Goal: Information Seeking & Learning: Learn about a topic

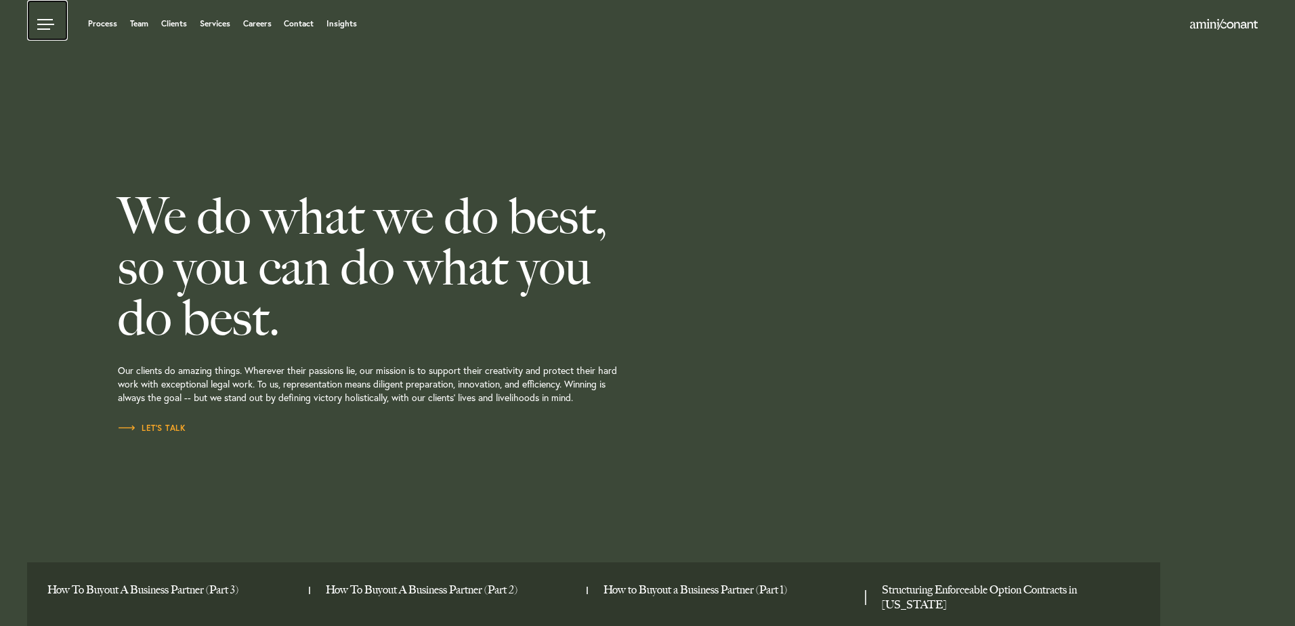
click at [41, 28] on link at bounding box center [47, 20] width 41 height 41
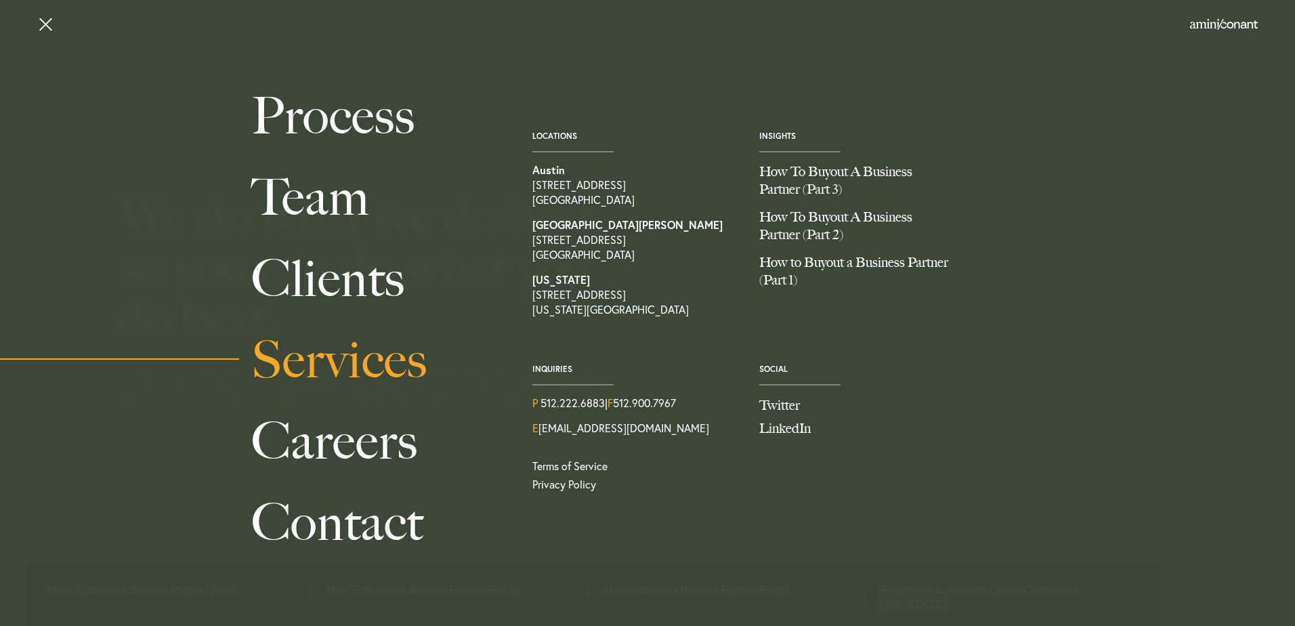
click at [339, 345] on link "Services" at bounding box center [376, 359] width 251 height 81
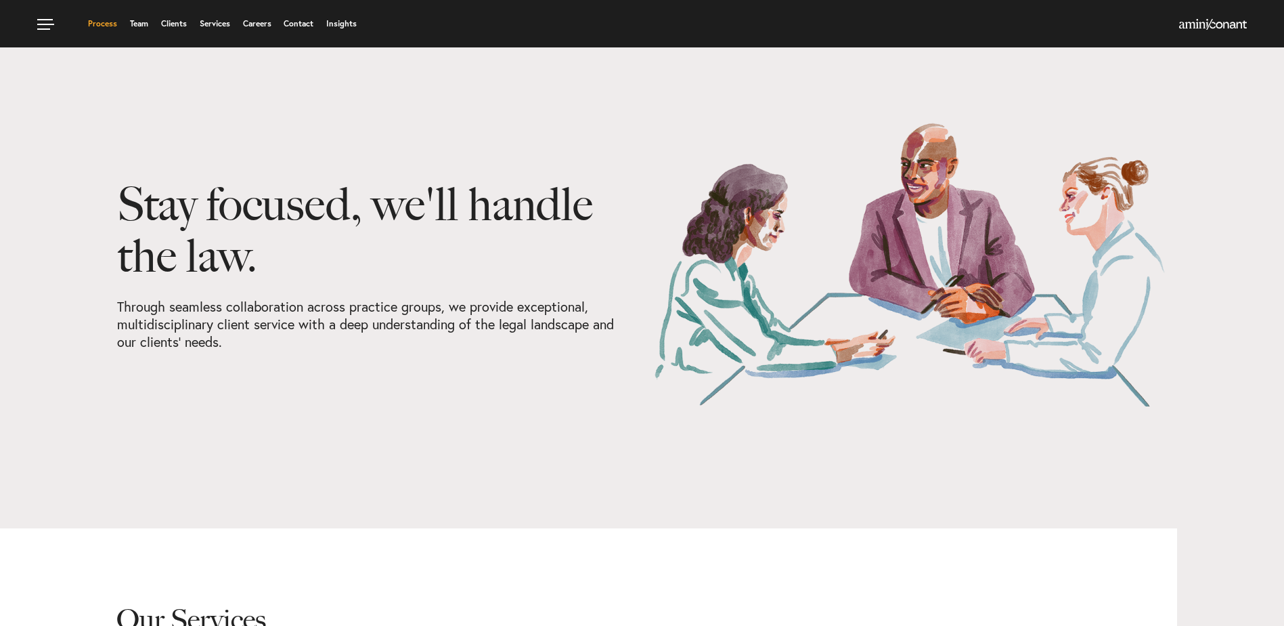
click at [112, 21] on link "Process" at bounding box center [102, 24] width 29 height 8
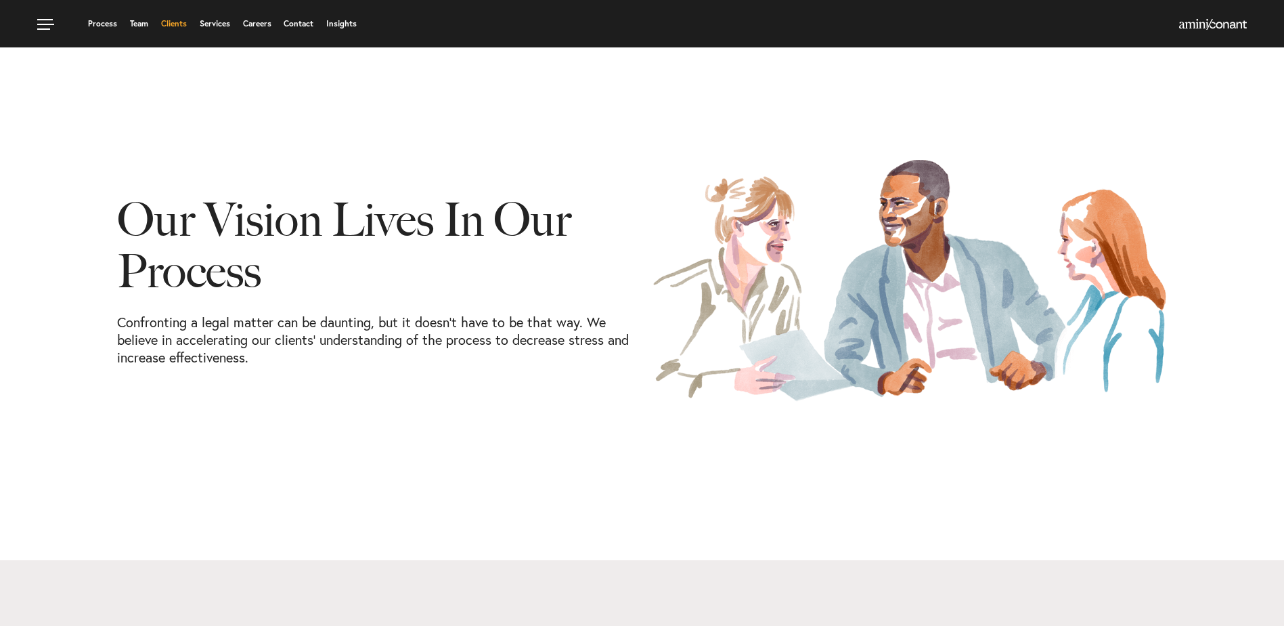
click at [183, 27] on link "Clients" at bounding box center [174, 24] width 26 height 8
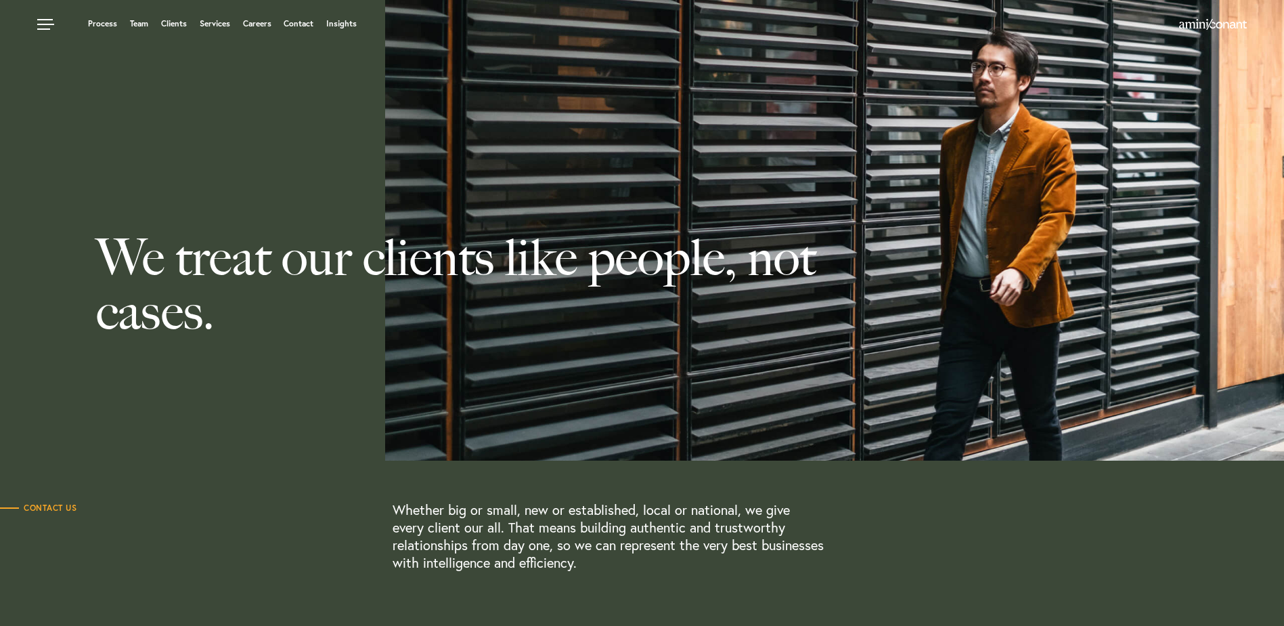
click at [173, 25] on link "Clients" at bounding box center [174, 24] width 26 height 8
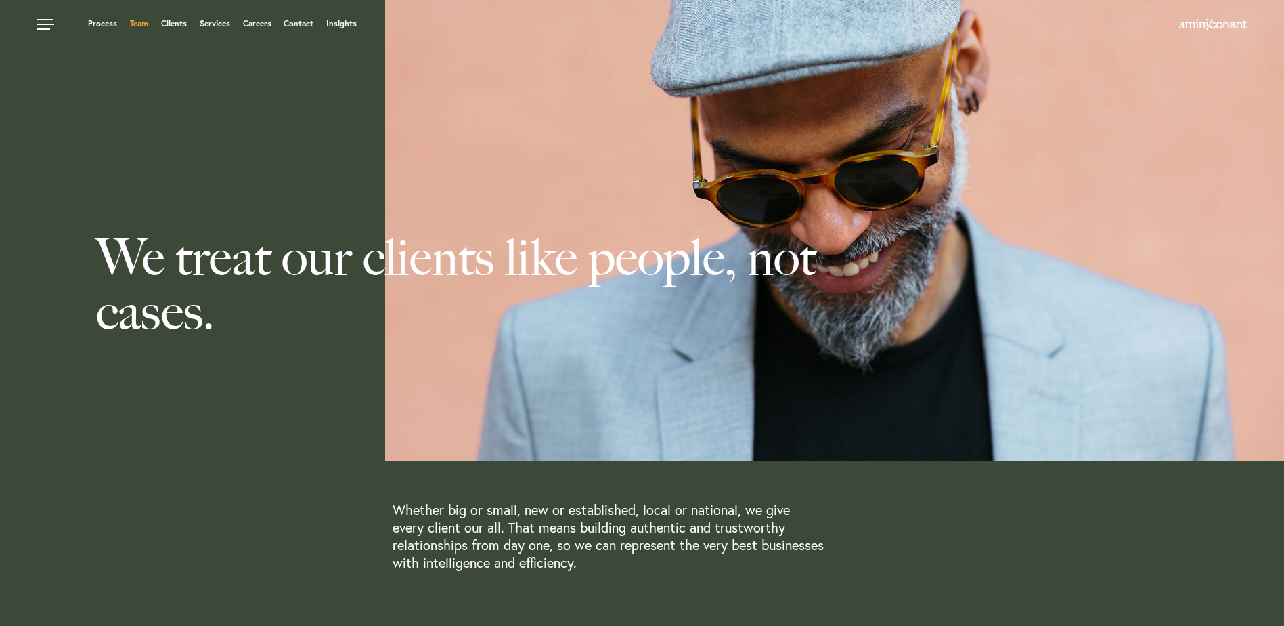
click at [137, 26] on link "Team" at bounding box center [139, 24] width 18 height 8
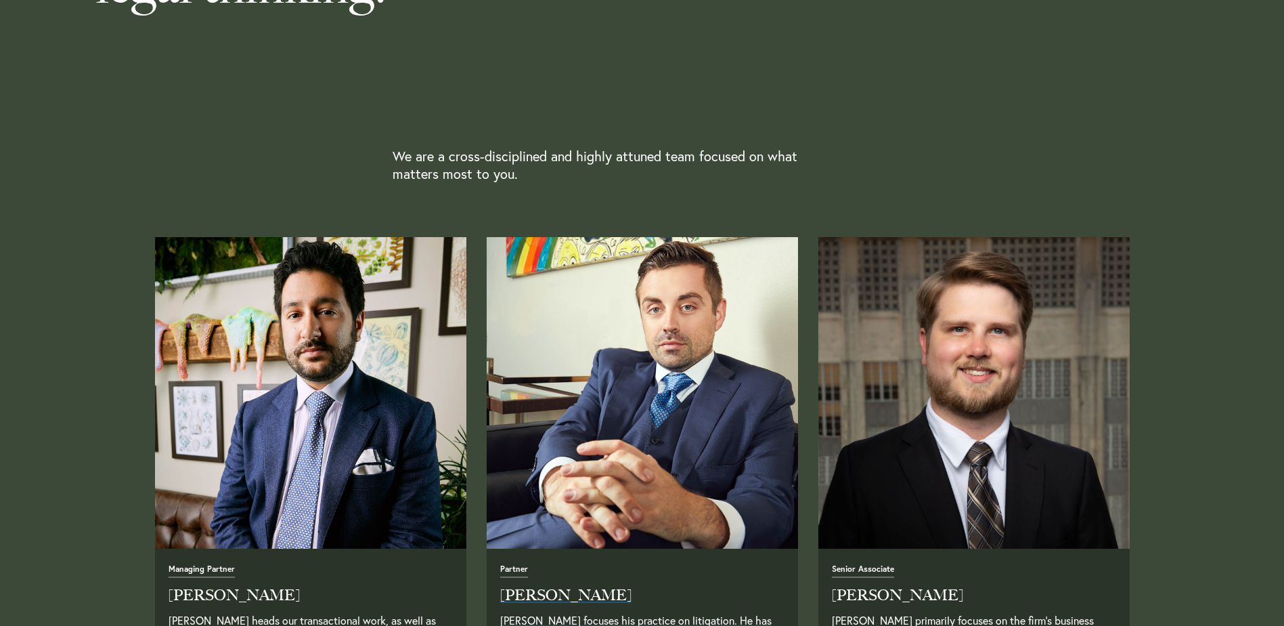
scroll to position [542, 0]
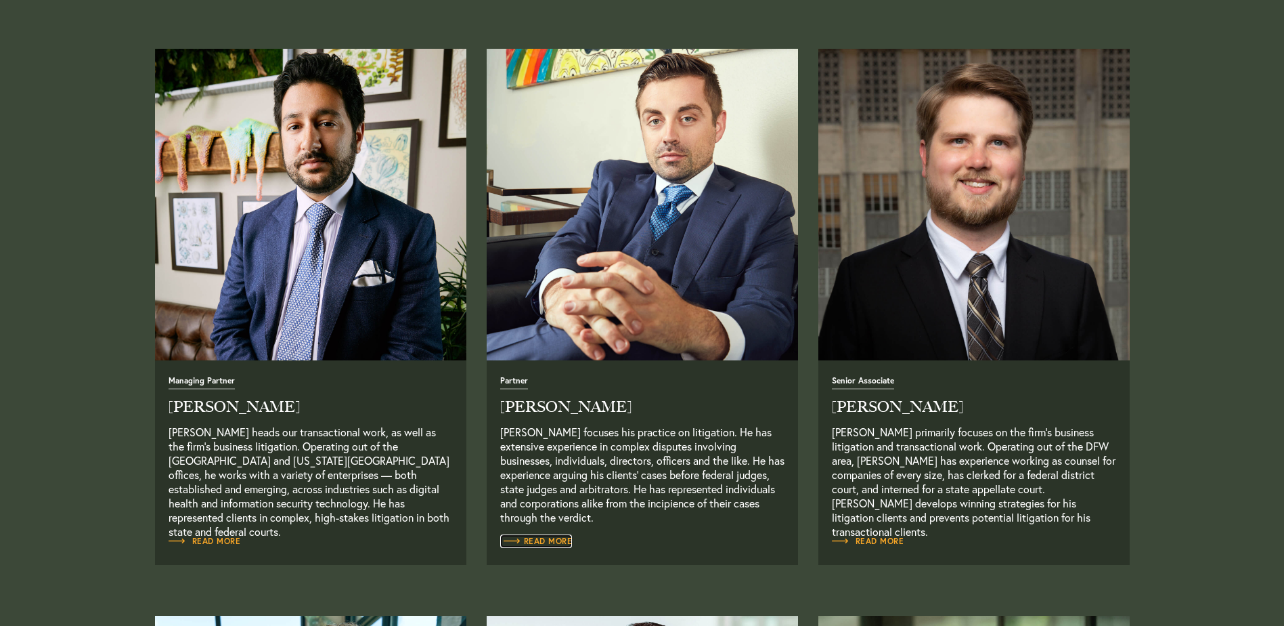
click at [557, 545] on span "Read More" at bounding box center [536, 541] width 72 height 8
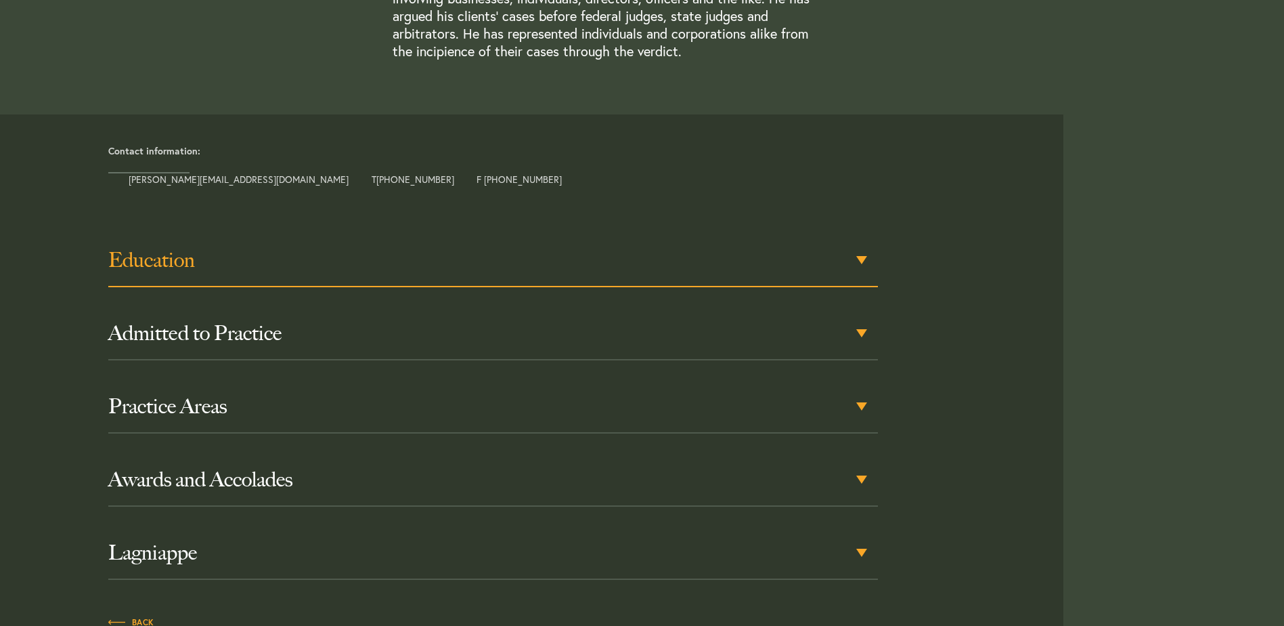
scroll to position [542, 0]
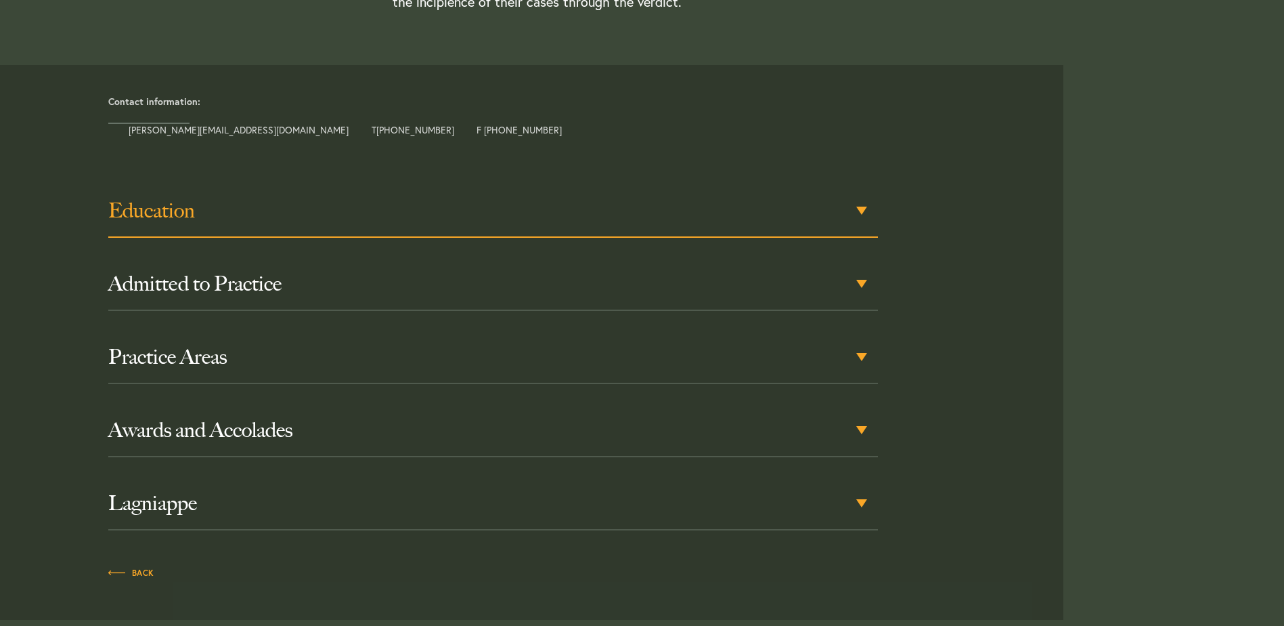
click at [291, 216] on h3 "Education" at bounding box center [493, 210] width 770 height 24
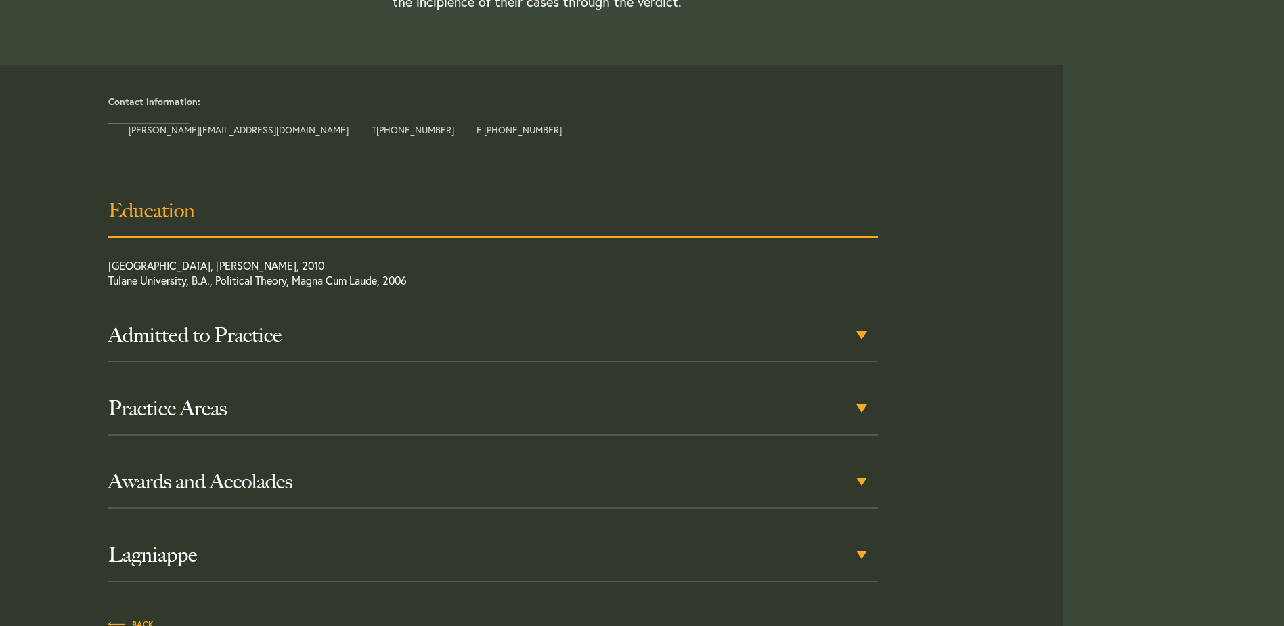
scroll to position [570, 0]
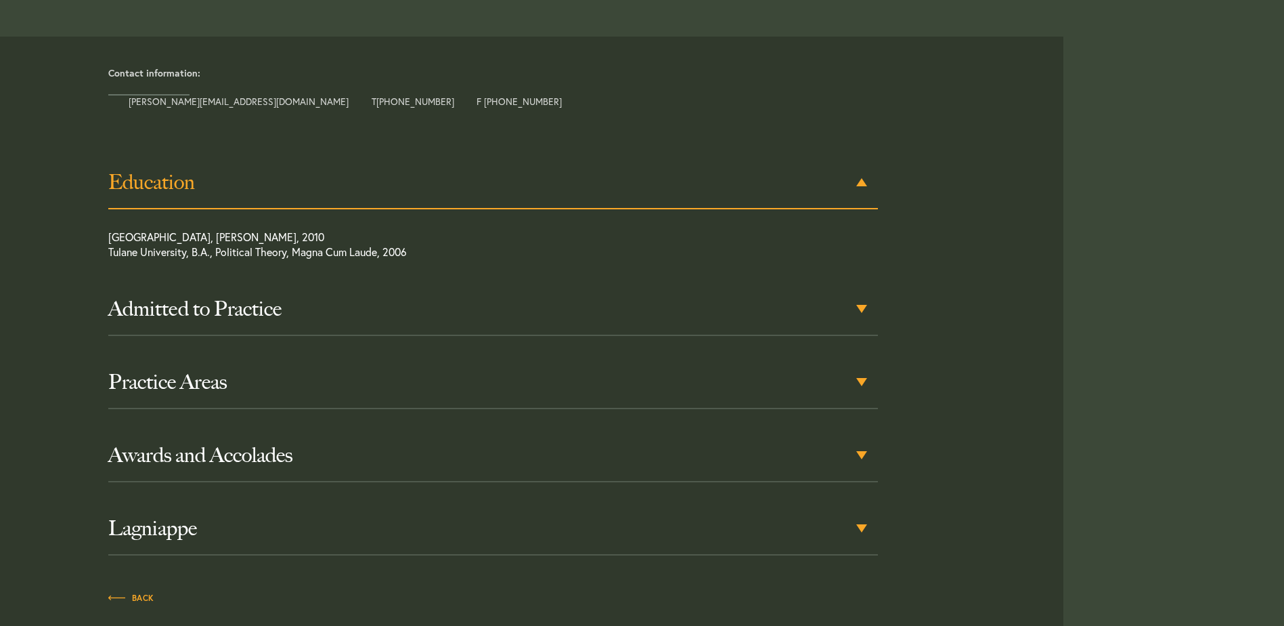
click at [290, 209] on div "Education [GEOGRAPHIC_DATA], [PERSON_NAME], 2010 [GEOGRAPHIC_DATA], B.A., Polit…" at bounding box center [493, 355] width 770 height 399
click at [362, 198] on div "Education" at bounding box center [493, 182] width 770 height 53
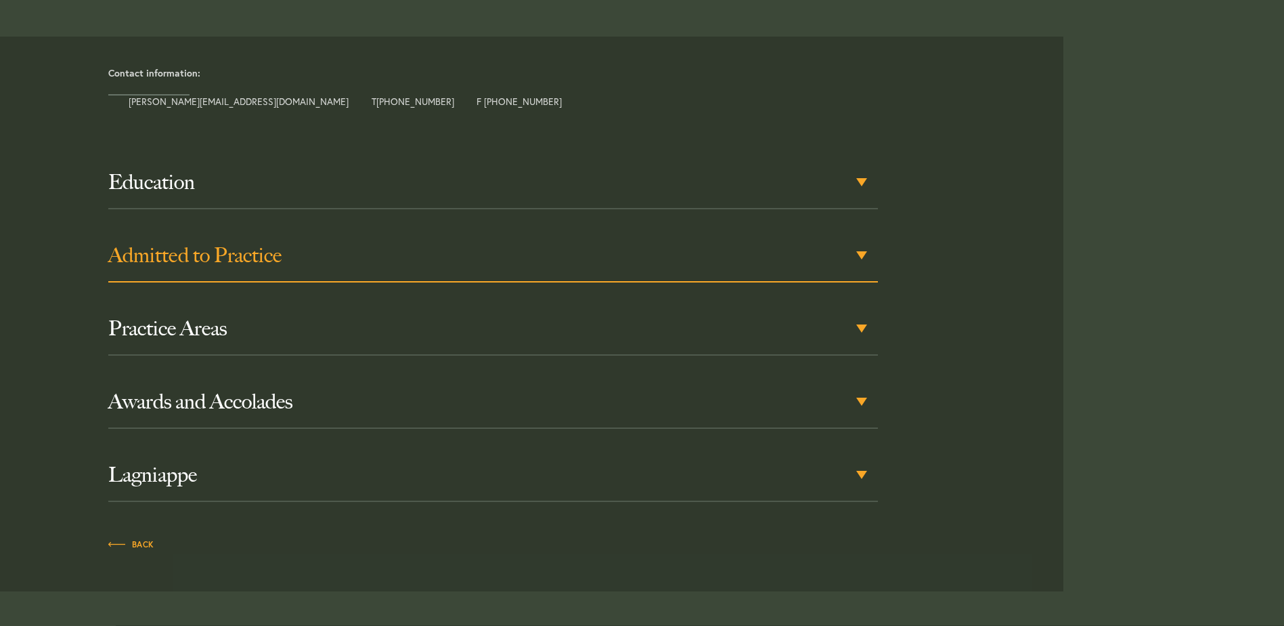
click at [358, 238] on div "Admitted to Practice" at bounding box center [493, 256] width 770 height 53
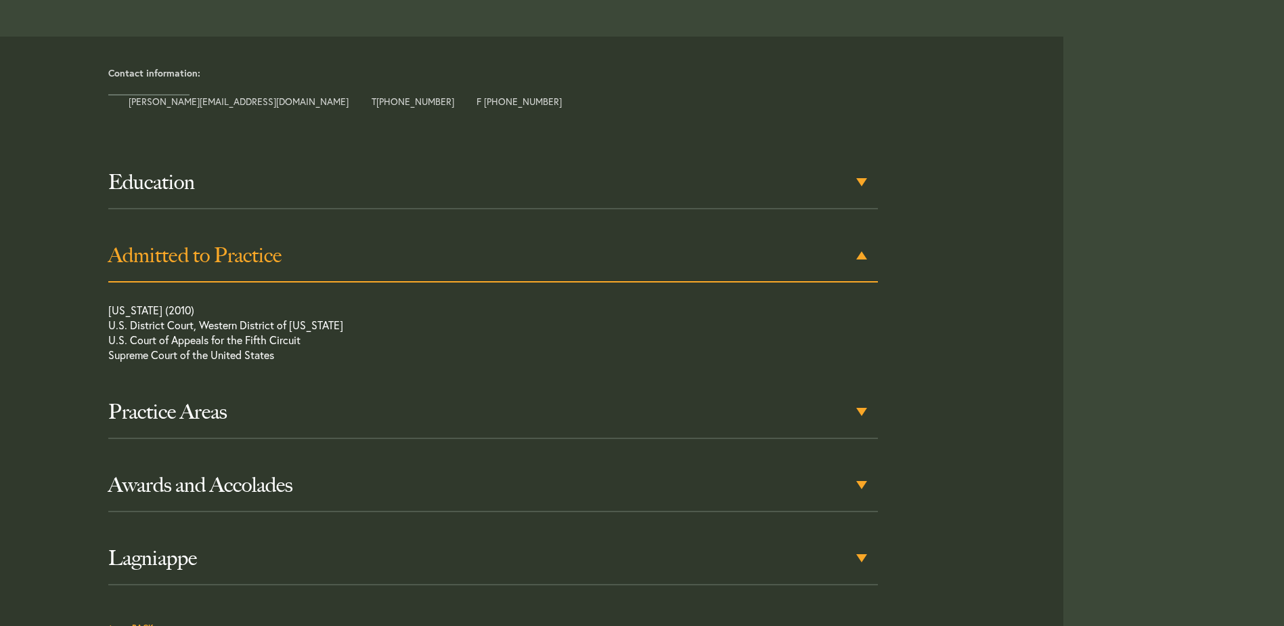
scroll to position [643, 0]
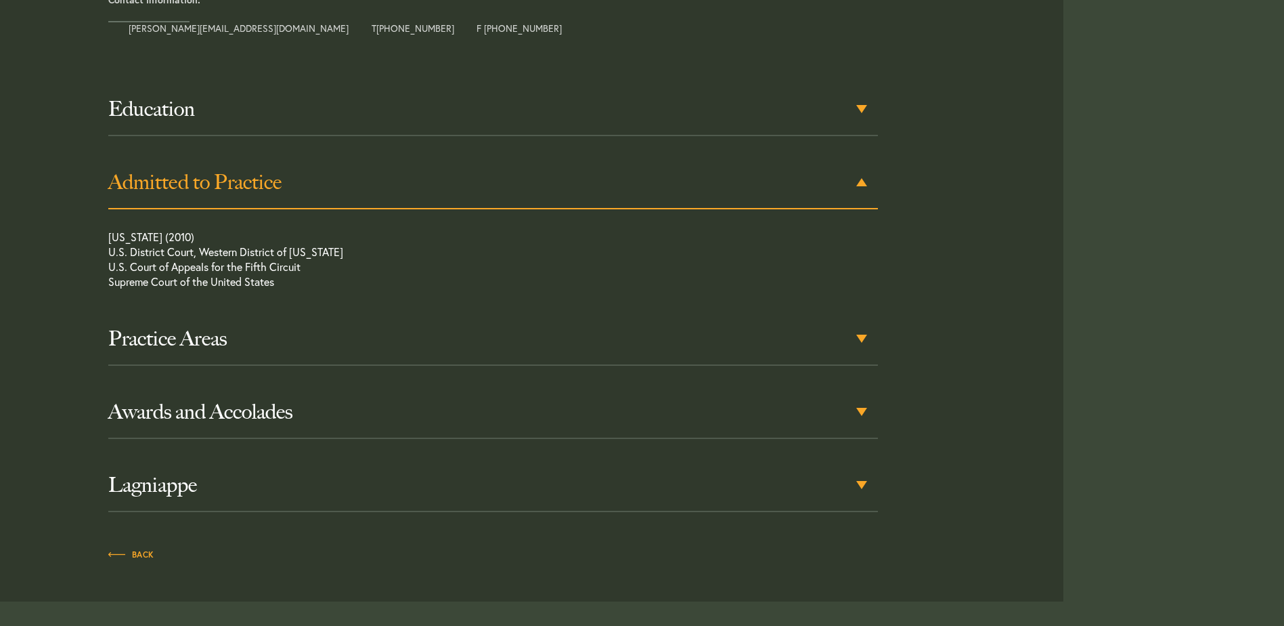
click at [357, 213] on div "Education Tulane University School of Law, J.D., 2010 Tulane University, B.A., …" at bounding box center [493, 297] width 770 height 429
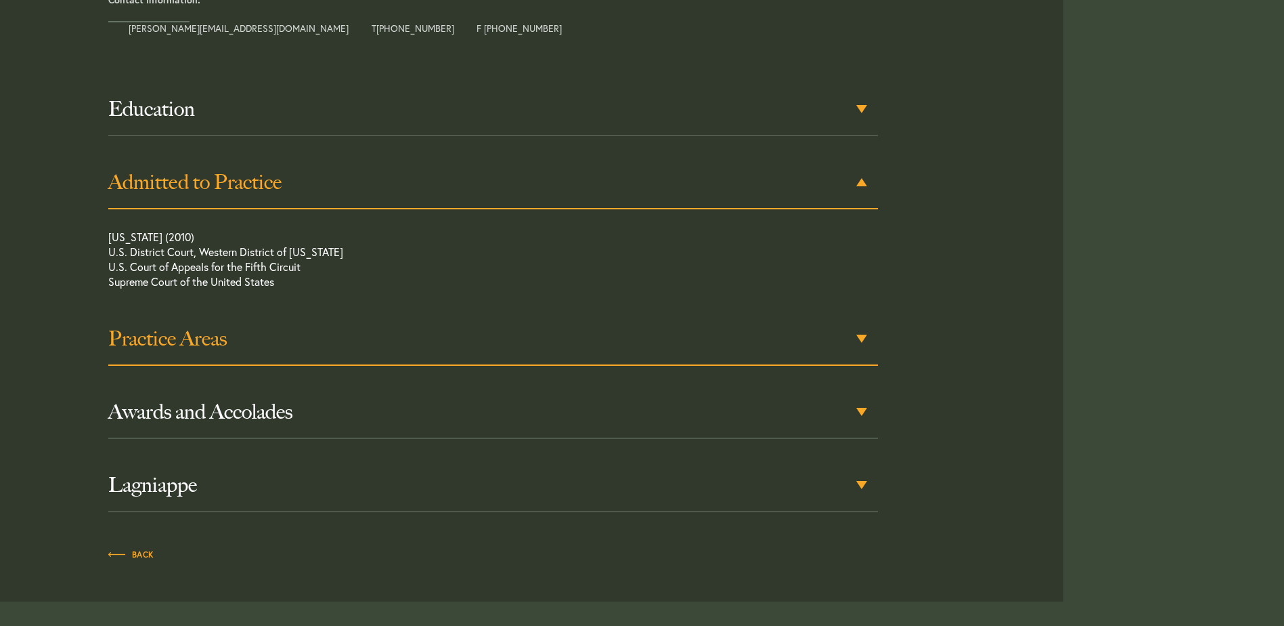
click at [357, 339] on h3 "Practice Areas" at bounding box center [493, 338] width 770 height 24
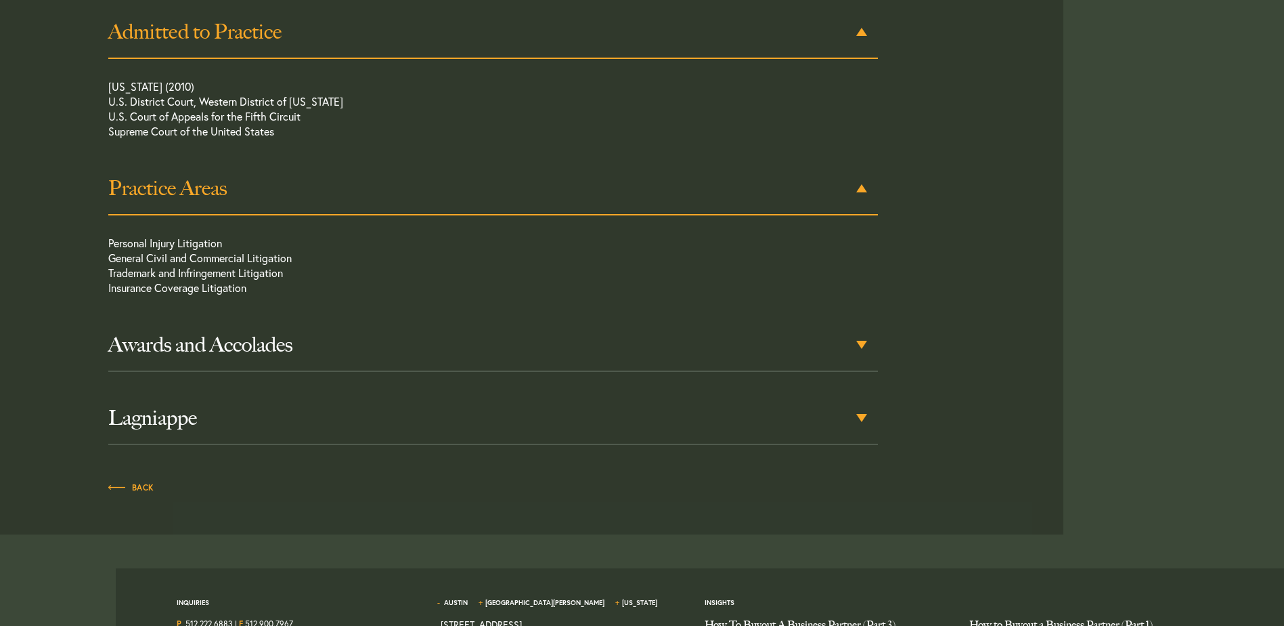
scroll to position [800, 0]
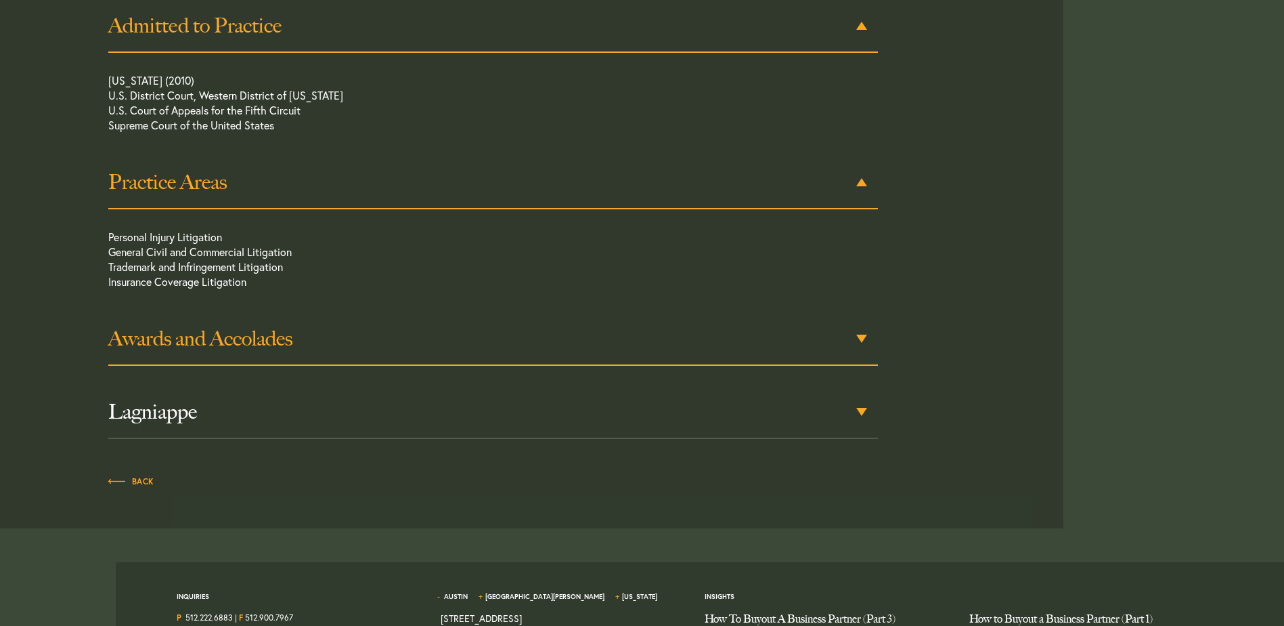
click at [347, 348] on h3 "Awards and Accolades" at bounding box center [493, 338] width 770 height 24
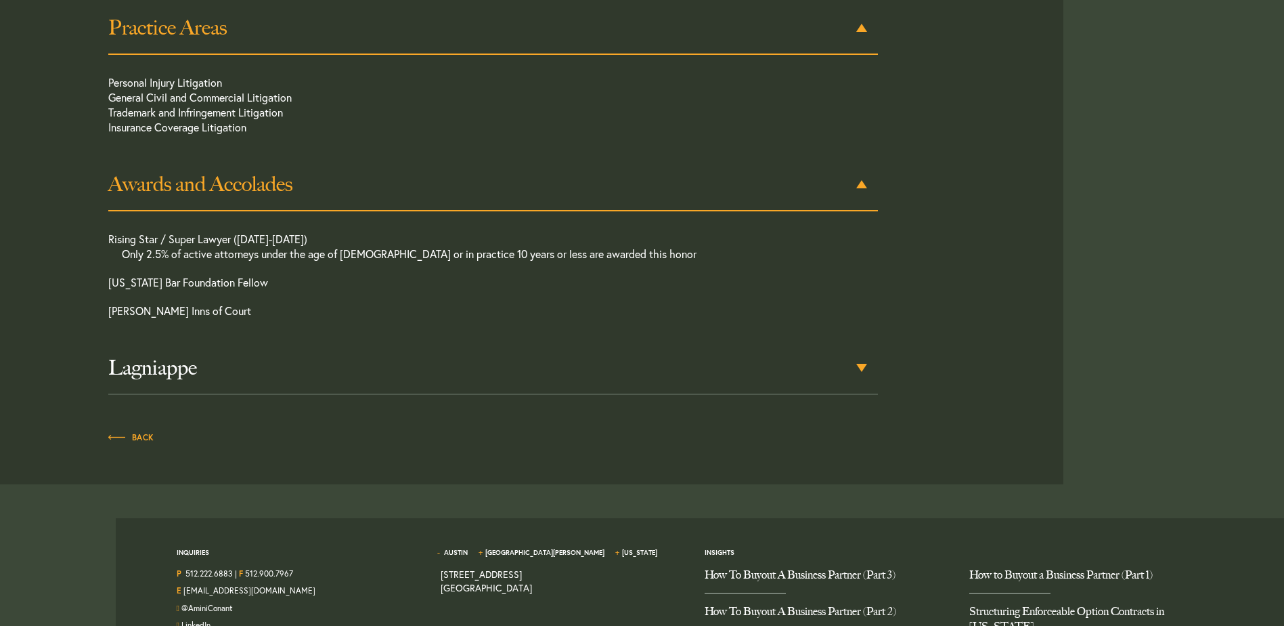
scroll to position [956, 0]
click at [347, 348] on div "Lagniappe" at bounding box center [493, 366] width 770 height 53
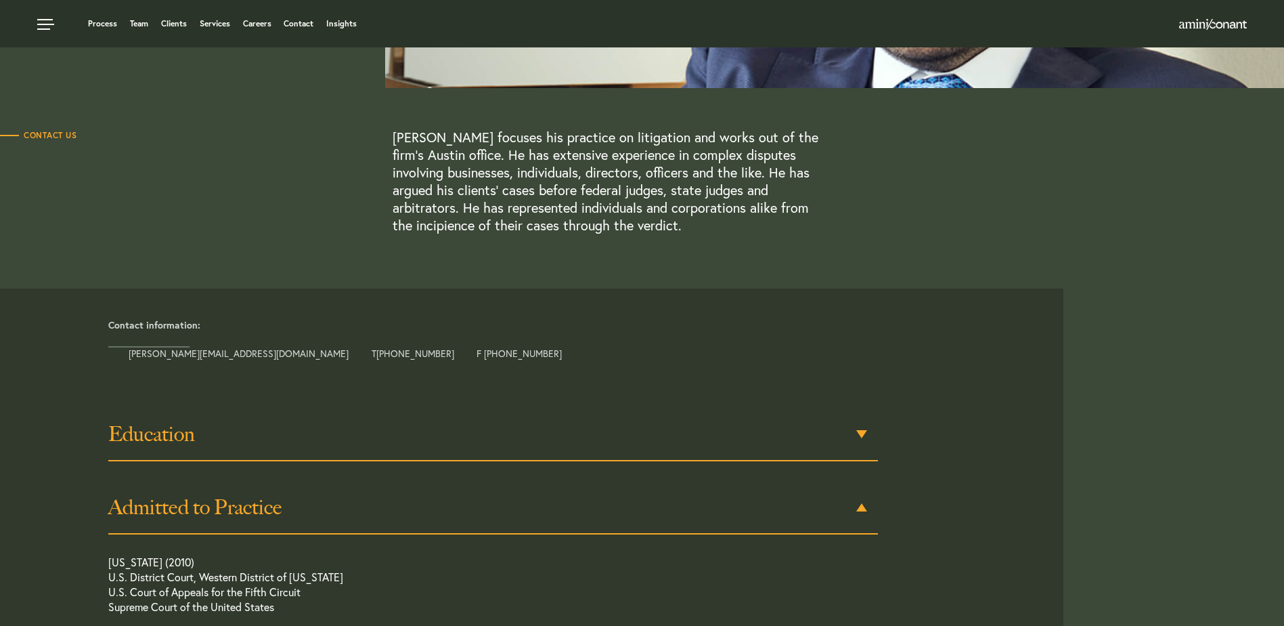
scroll to position [290, 0]
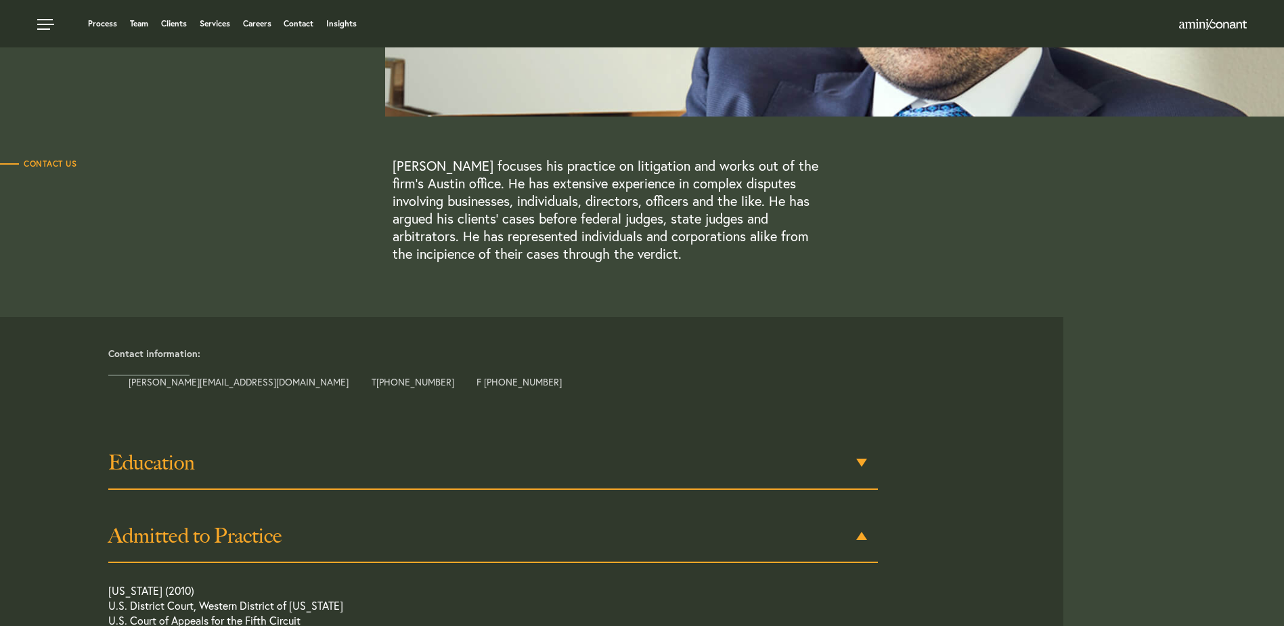
click at [219, 468] on h3 "Education" at bounding box center [493, 462] width 770 height 24
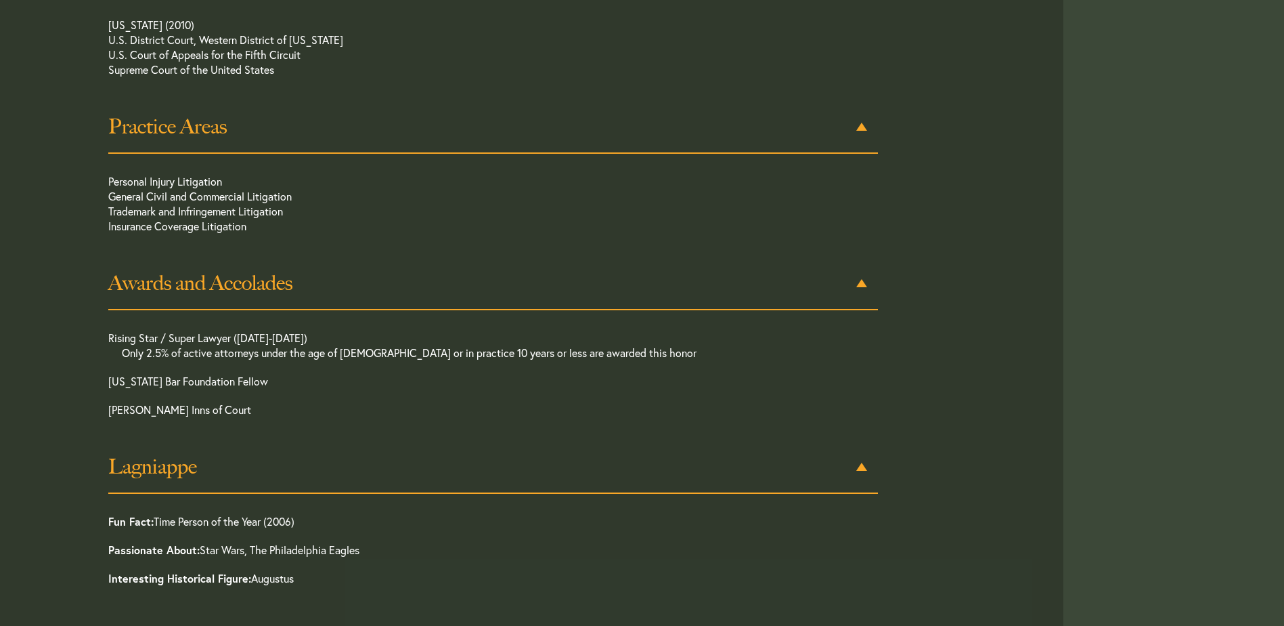
scroll to position [1158, 0]
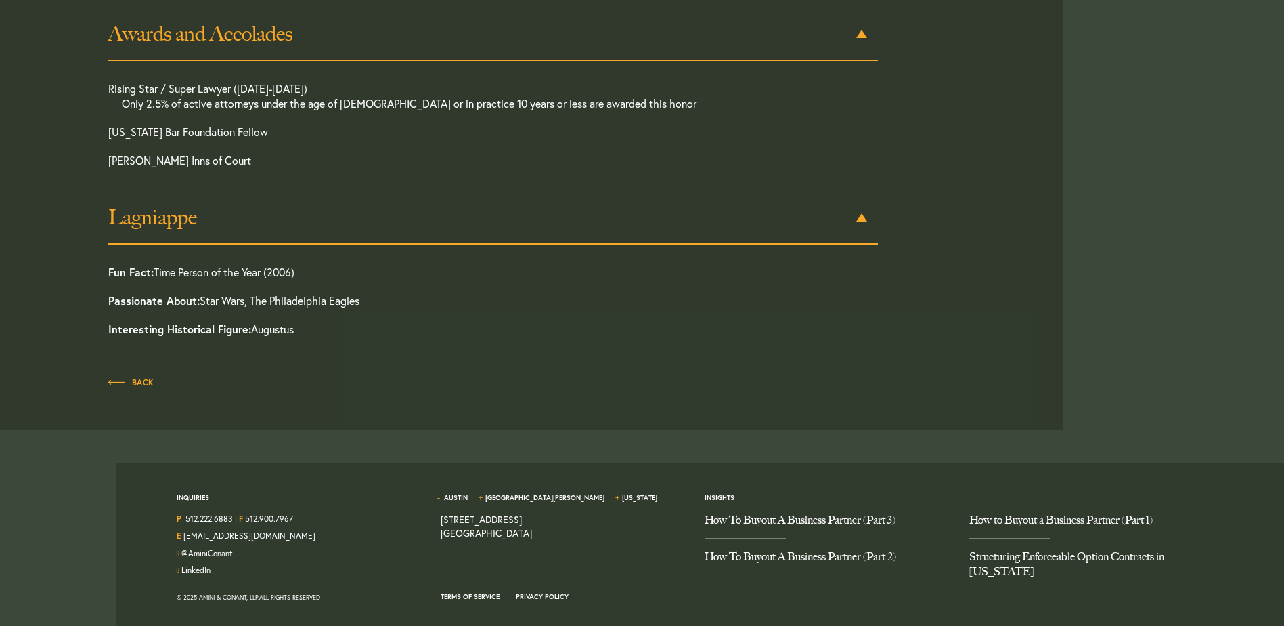
click at [144, 391] on p "Back" at bounding box center [493, 385] width 770 height 22
click at [140, 386] on span "Back" at bounding box center [131, 383] width 46 height 8
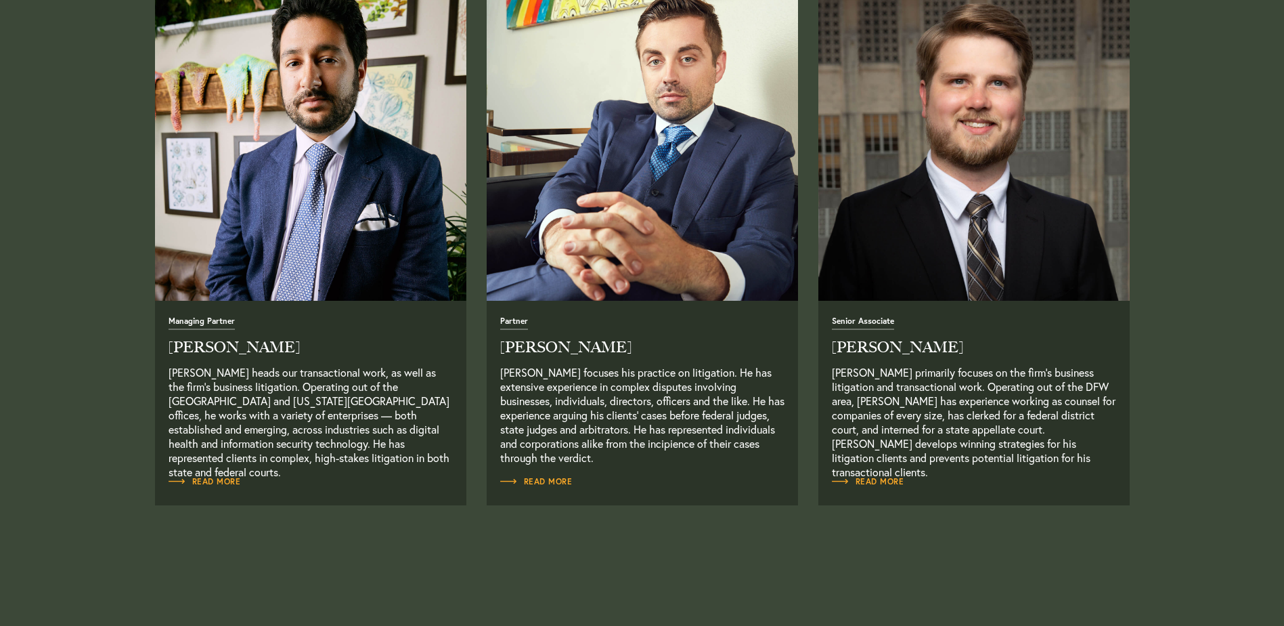
scroll to position [609, 0]
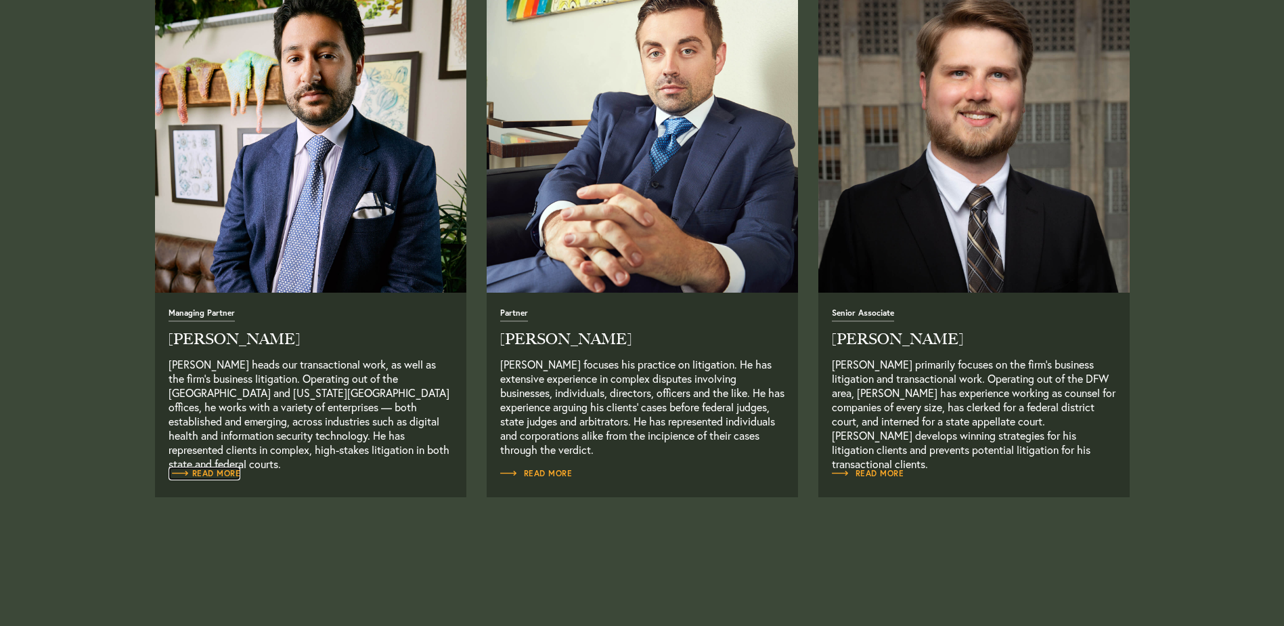
click at [228, 473] on span "Read More" at bounding box center [205, 473] width 72 height 8
